Goal: Entertainment & Leisure: Consume media (video, audio)

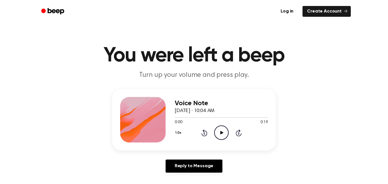
click at [220, 136] on icon "Play Audio" at bounding box center [221, 132] width 14 height 14
click at [222, 136] on icon "Play Audio" at bounding box center [221, 132] width 14 height 14
click at [220, 129] on icon "Play Audio" at bounding box center [221, 132] width 14 height 14
